Goal: Task Accomplishment & Management: Manage account settings

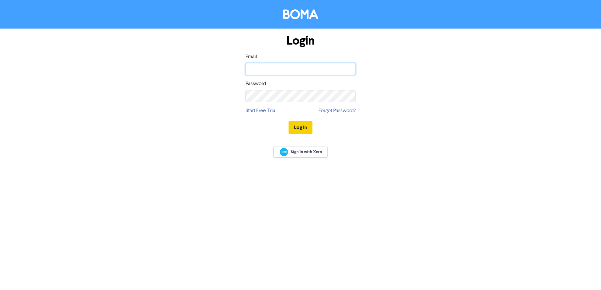
type input "[PERSON_NAME][EMAIL_ADDRESS][PERSON_NAME][DOMAIN_NAME]"
click at [295, 130] on button "Log In" at bounding box center [300, 127] width 24 height 13
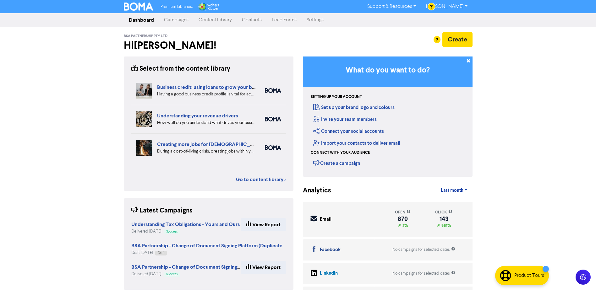
click at [182, 21] on link "Campaigns" at bounding box center [176, 20] width 35 height 13
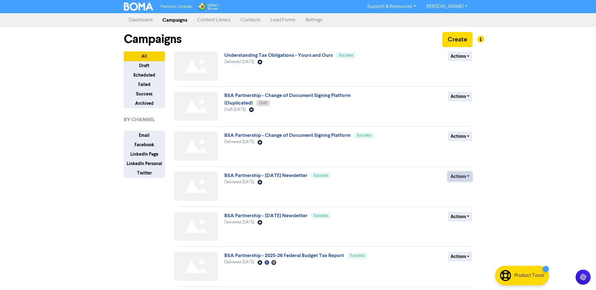
click at [467, 178] on button "Actions" at bounding box center [460, 177] width 25 height 10
click at [465, 192] on button "Duplicate" at bounding box center [473, 190] width 50 height 10
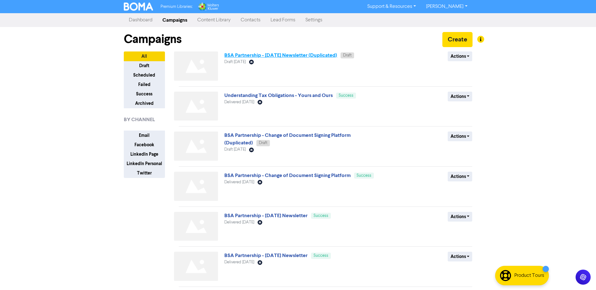
click at [303, 53] on link "BSA Partnership - [DATE] Newsletter (Duplicated)" at bounding box center [280, 55] width 113 height 6
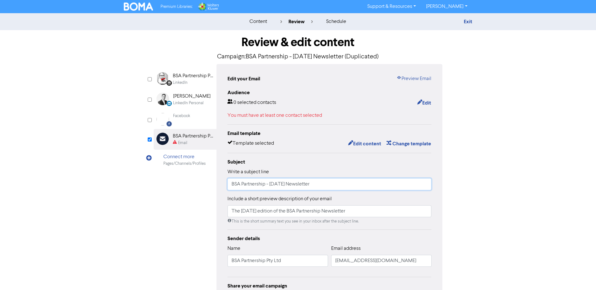
drag, startPoint x: 280, startPoint y: 185, endPoint x: 272, endPoint y: 185, distance: 7.5
click at [272, 185] on input "BSA Partnership - [DATE] Newsletter" at bounding box center [330, 184] width 204 height 12
type input "BSA Partnership - [DATE] Newsletter"
drag, startPoint x: 251, startPoint y: 212, endPoint x: 241, endPoint y: 212, distance: 9.7
click at [241, 212] on input "The [DATE] edition of the BSA Partnership Newsletter" at bounding box center [330, 212] width 204 height 12
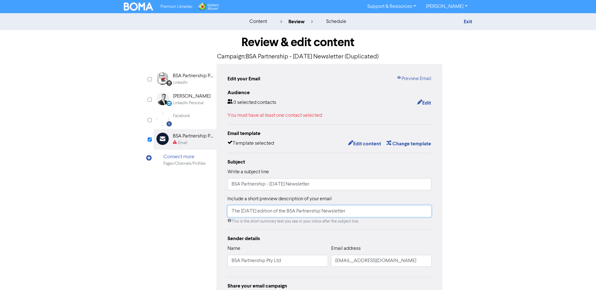
type input "The [DATE] edition of the BSA Partnership Newsletter"
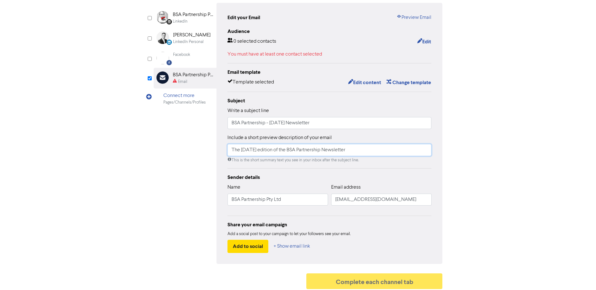
scroll to position [64, 0]
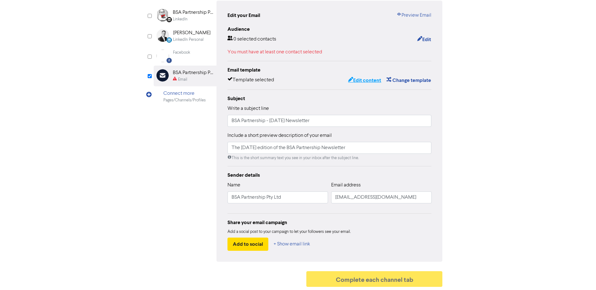
click at [363, 79] on button "Edit content" at bounding box center [365, 80] width 34 height 8
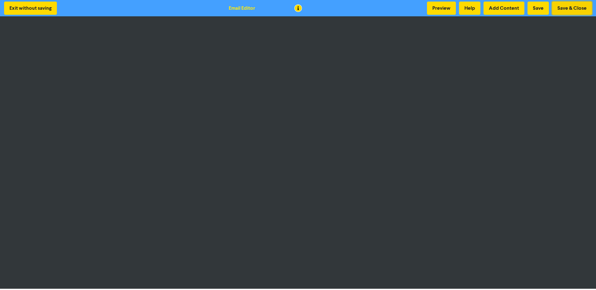
click at [566, 9] on button "Save & Close" at bounding box center [572, 8] width 40 height 13
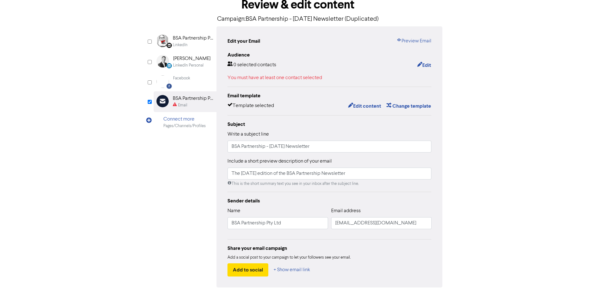
scroll to position [1, 0]
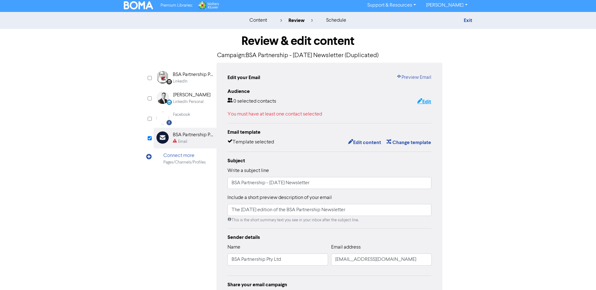
click at [427, 100] on button "Edit" at bounding box center [424, 102] width 14 height 8
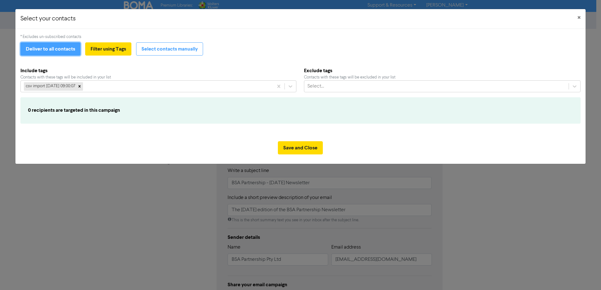
click at [52, 50] on button "Deliver to all contacts" at bounding box center [50, 48] width 60 height 13
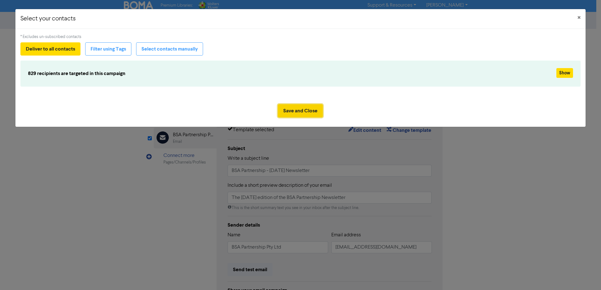
click at [300, 111] on button "Save and Close" at bounding box center [300, 110] width 45 height 13
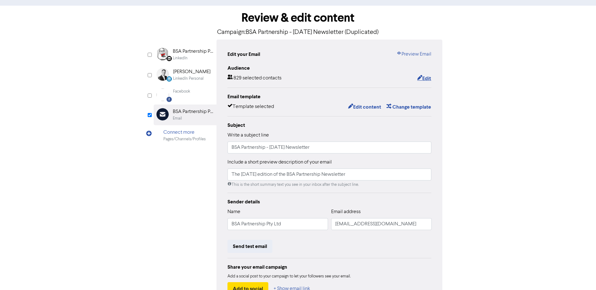
scroll to position [70, 0]
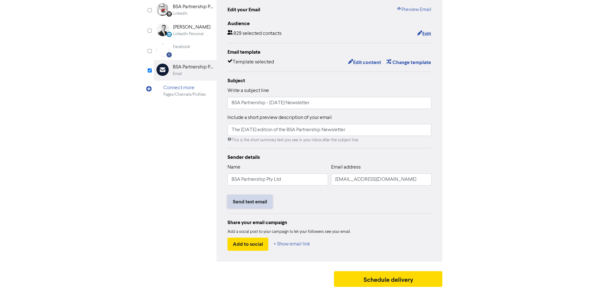
click at [247, 203] on button "Send test email" at bounding box center [250, 201] width 45 height 13
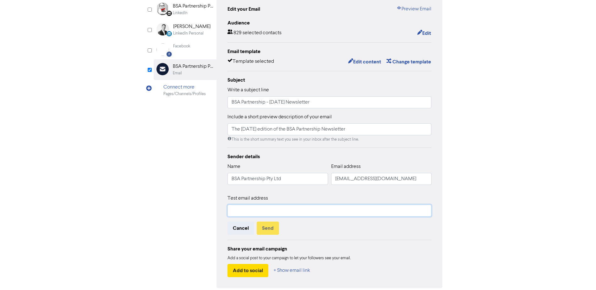
click at [246, 209] on input "text" at bounding box center [330, 211] width 204 height 12
type input "[EMAIL_ADDRESS][DOMAIN_NAME]"
click at [270, 228] on button "Send" at bounding box center [268, 228] width 22 height 13
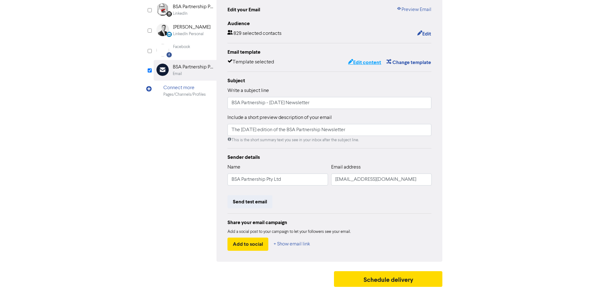
click at [359, 62] on button "Edit content" at bounding box center [365, 62] width 34 height 8
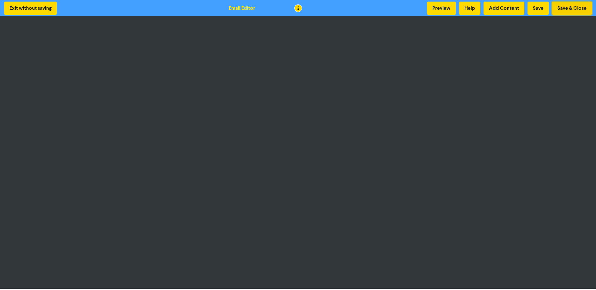
click at [563, 10] on button "Save & Close" at bounding box center [572, 8] width 40 height 13
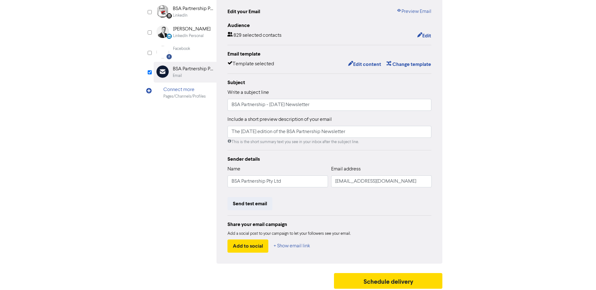
scroll to position [70, 0]
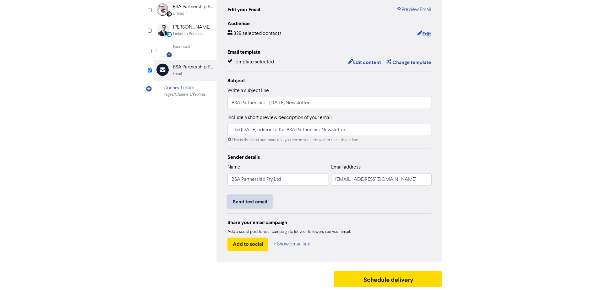
click at [243, 203] on button "Send test email" at bounding box center [250, 201] width 45 height 13
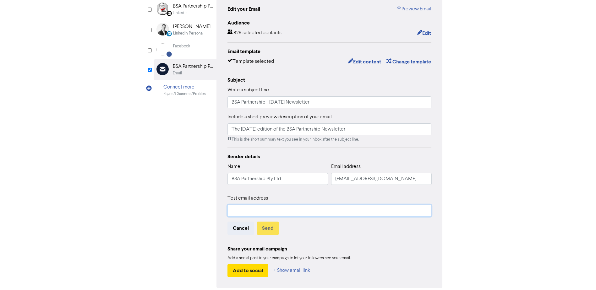
click at [256, 213] on input "text" at bounding box center [330, 211] width 204 height 12
type input "[EMAIL_ADDRESS][DOMAIN_NAME]"
click at [267, 228] on button "Send" at bounding box center [268, 228] width 22 height 13
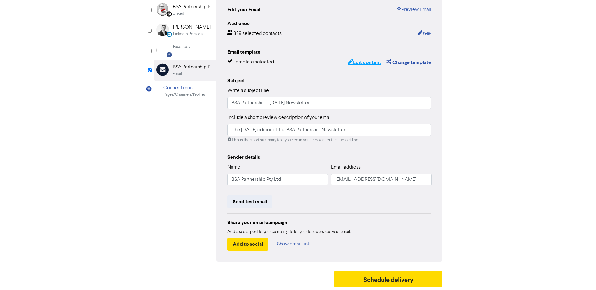
click at [369, 60] on button "Edit content" at bounding box center [365, 62] width 34 height 8
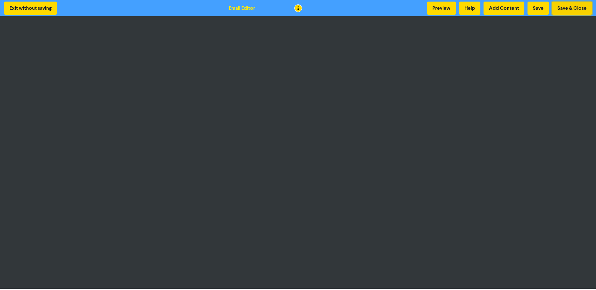
click at [558, 5] on button "Save & Close" at bounding box center [572, 8] width 40 height 13
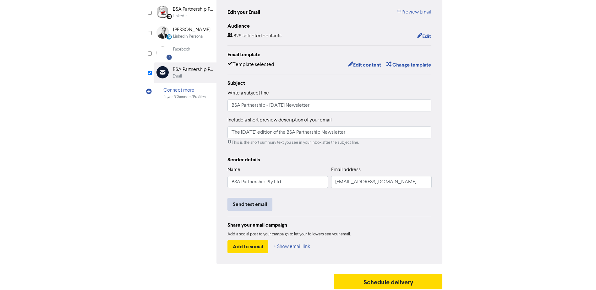
scroll to position [70, 0]
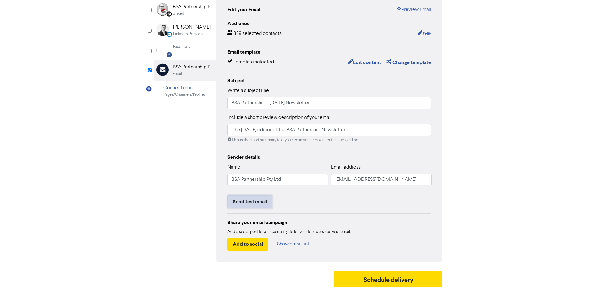
click at [259, 205] on button "Send test email" at bounding box center [250, 201] width 45 height 13
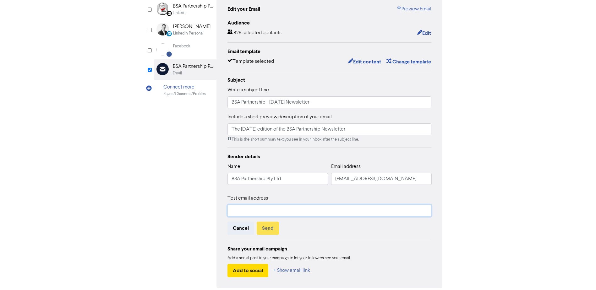
click at [251, 210] on input "text" at bounding box center [330, 211] width 204 height 12
type input "[EMAIL_ADDRESS][DOMAIN_NAME]"
click at [269, 229] on button "Send" at bounding box center [268, 228] width 22 height 13
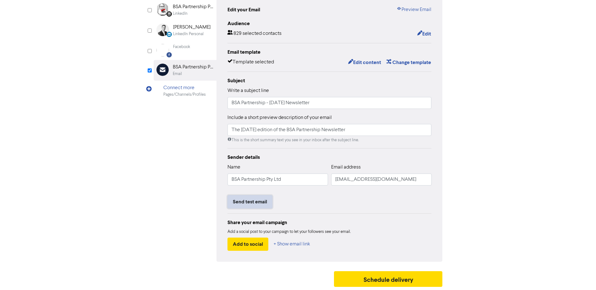
click at [253, 204] on button "Send test email" at bounding box center [250, 201] width 45 height 13
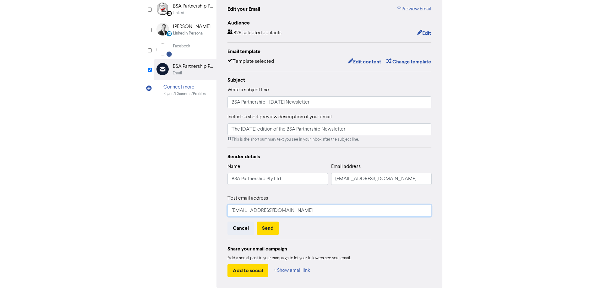
drag, startPoint x: 294, startPoint y: 210, endPoint x: 216, endPoint y: 211, distance: 78.6
click at [216, 211] on div "LinkedIn Page Created with Sketch. BSA Partnership Pty Ltd LinkedIn LinkedIn Pe…" at bounding box center [298, 141] width 289 height 294
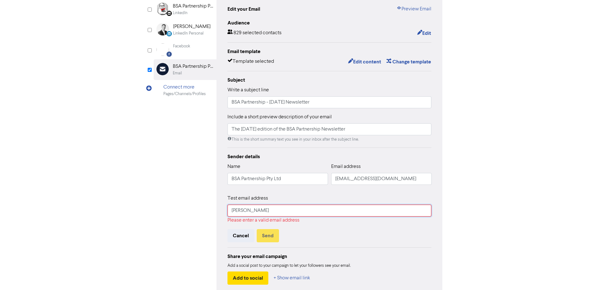
type input "[PERSON_NAME][EMAIL_ADDRESS][PERSON_NAME][DOMAIN_NAME]"
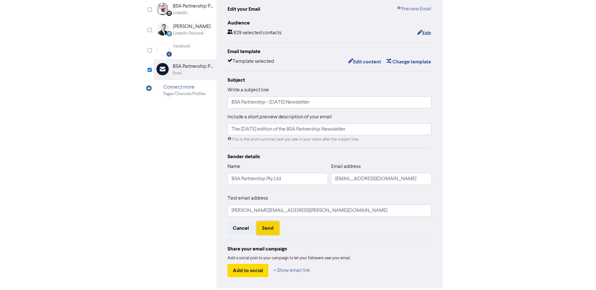
click at [264, 229] on button "Send" at bounding box center [268, 228] width 22 height 13
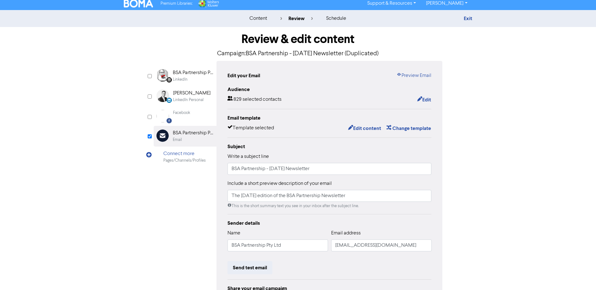
scroll to position [0, 0]
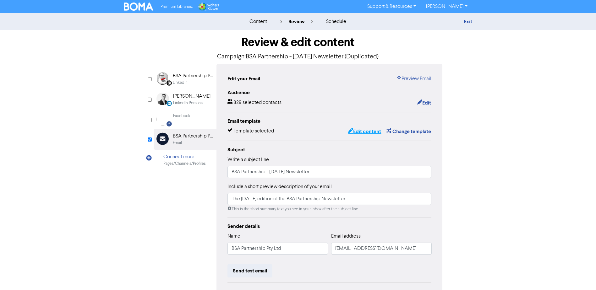
click at [374, 132] on button "Edit content" at bounding box center [365, 132] width 34 height 8
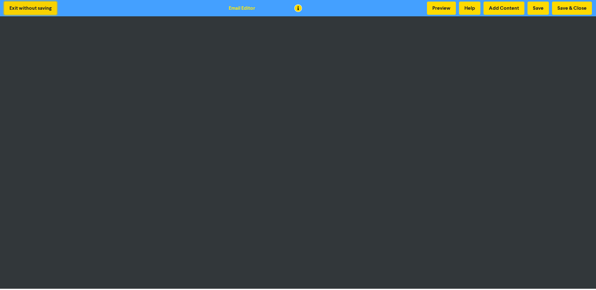
click at [11, 7] on button "Exit without saving" at bounding box center [30, 8] width 53 height 13
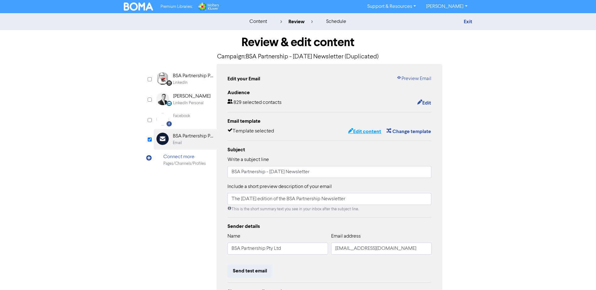
click at [365, 131] on button "Edit content" at bounding box center [365, 132] width 34 height 8
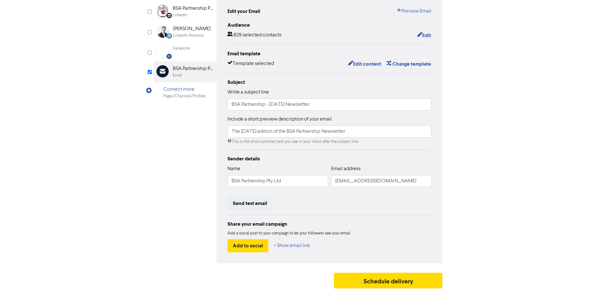
scroll to position [70, 0]
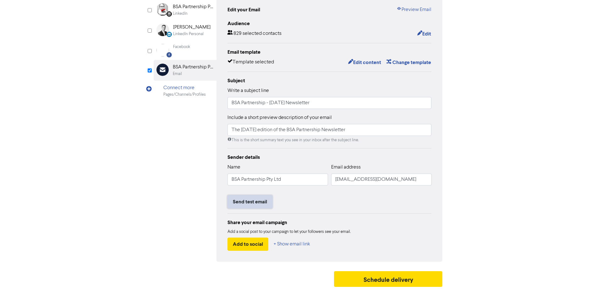
click at [255, 204] on button "Send test email" at bounding box center [250, 201] width 45 height 13
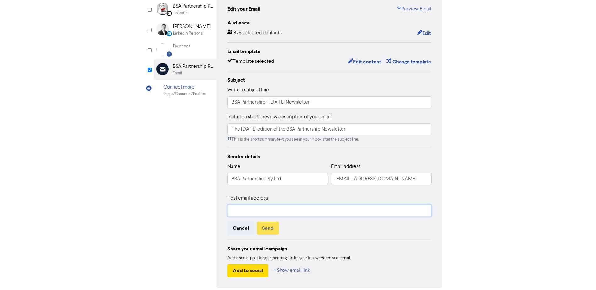
click at [254, 215] on input "text" at bounding box center [330, 211] width 204 height 12
type input "[EMAIL_ADDRESS][DOMAIN_NAME]"
click at [268, 233] on button "Send" at bounding box center [268, 228] width 22 height 13
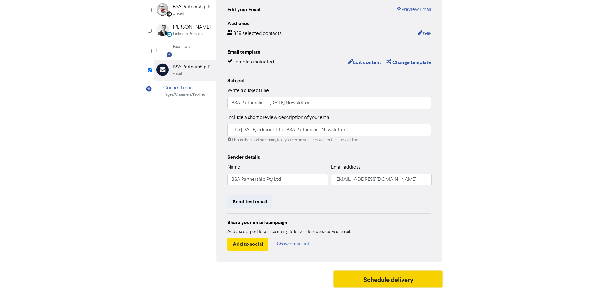
click at [392, 275] on button "Schedule delivery" at bounding box center [388, 279] width 109 height 16
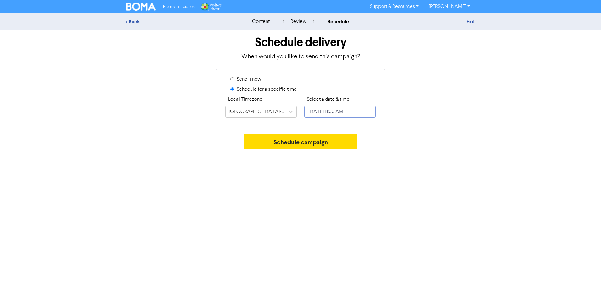
select select "7"
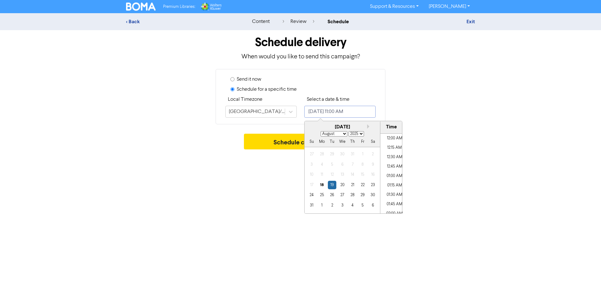
scroll to position [380, 0]
click at [321, 184] on div "18" at bounding box center [322, 185] width 8 height 8
click at [392, 163] on li "04:00 PM" at bounding box center [394, 162] width 28 height 9
type input "[DATE] 4:00 PM"
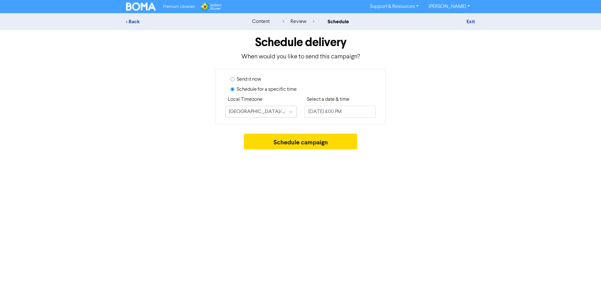
click at [420, 98] on div "Send it now Schedule for a specific time Local Timezone [GEOGRAPHIC_DATA]/[GEOG…" at bounding box center [300, 96] width 358 height 55
click at [292, 143] on button "Schedule campaign" at bounding box center [300, 142] width 113 height 16
